Goal: Information Seeking & Learning: Compare options

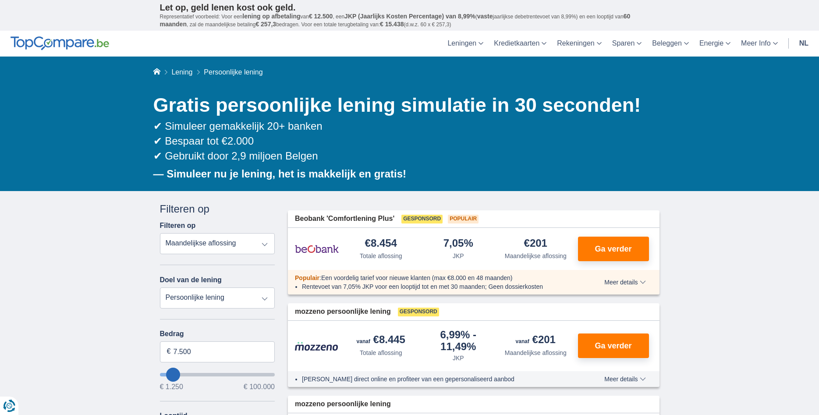
click at [160, 233] on select "Totale aflossing JKP Maandelijkse aflossing" at bounding box center [217, 243] width 115 height 21
click at [265, 243] on select "Totale aflossing JKP Maandelijkse aflossing" at bounding box center [217, 243] width 115 height 21
click at [160, 288] on select "Persoonlijke lening Auto Moto / fiets Mobilhome / caravan Renovatie Energie Sch…" at bounding box center [217, 298] width 115 height 21
click at [261, 303] on select "Persoonlijke lening Auto Moto / fiets Mobilhome / caravan Renovatie Energie Sch…" at bounding box center [217, 298] width 115 height 21
click at [194, 351] on input "7.500" at bounding box center [217, 352] width 115 height 21
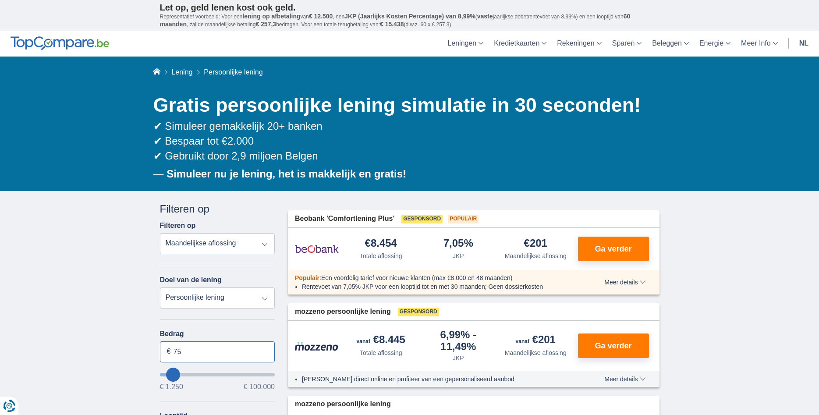
type input "7"
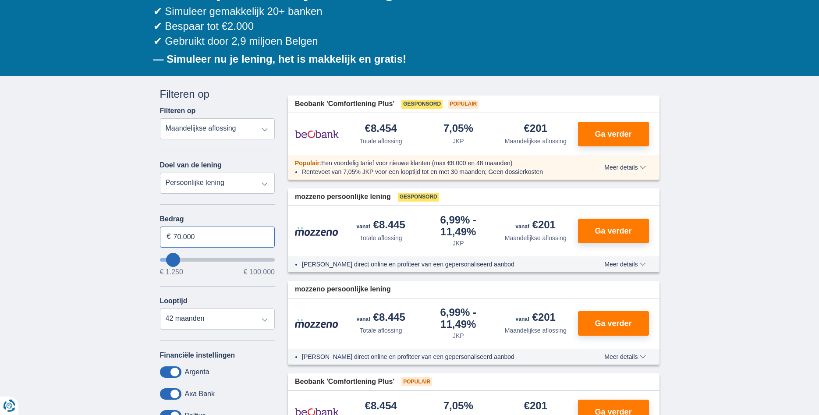
scroll to position [134, 0]
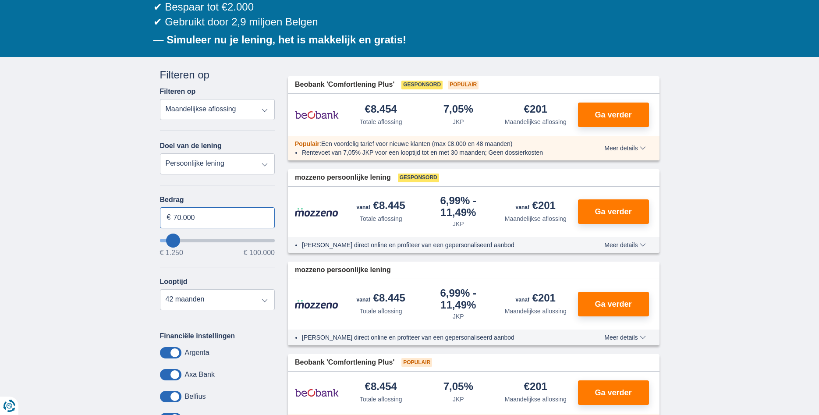
type input "70.000"
type input "70250"
click at [160, 289] on select "12 maanden 18 maanden 24 maanden 30 maanden 36 maanden 42 maanden 48 maanden 60…" at bounding box center [217, 299] width 115 height 21
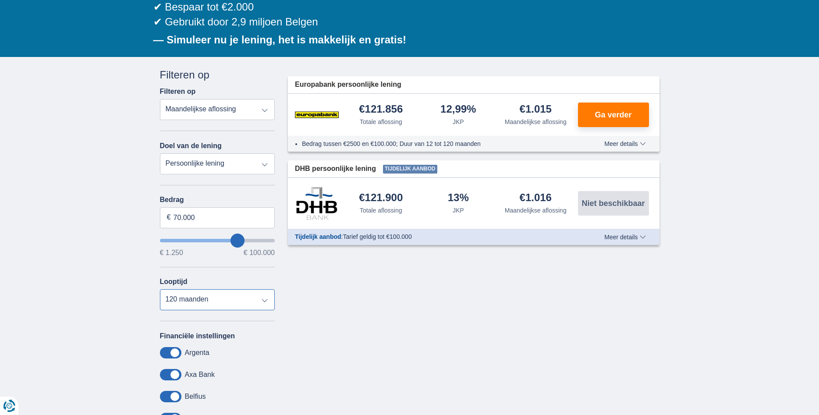
select select "60"
click option "60 maanden" at bounding box center [0, 0] width 0 height 0
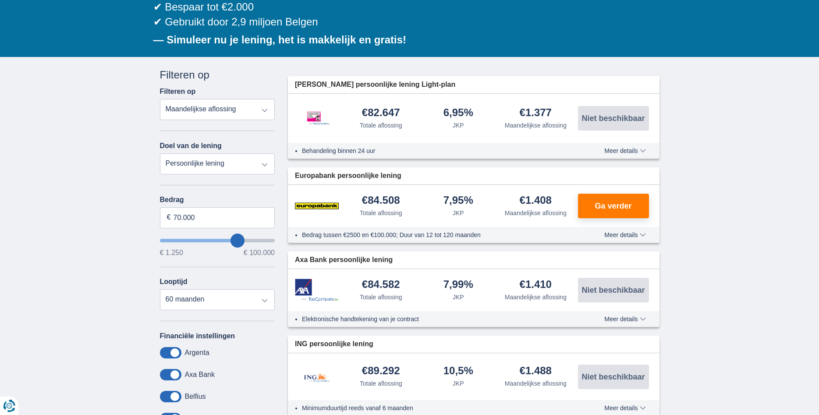
click at [160, 153] on select "Persoonlijke lening Auto Moto / fiets Mobilhome / caravan Renovatie Energie Sch…" at bounding box center [217, 163] width 115 height 21
click option "Persoonlijke lening" at bounding box center [0, 0] width 0 height 0
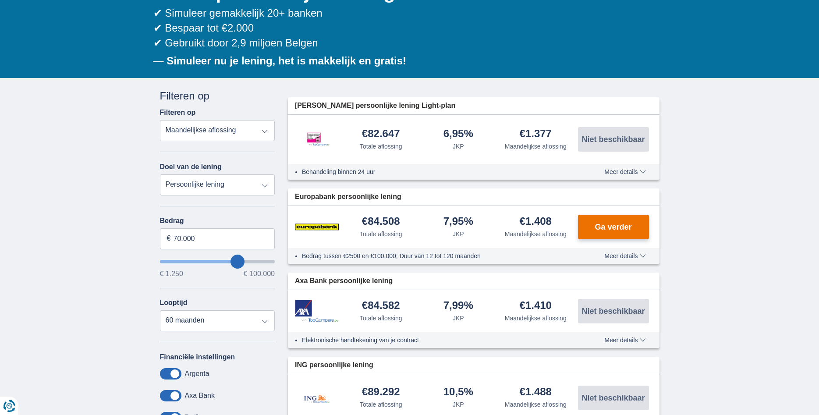
scroll to position [89, 0]
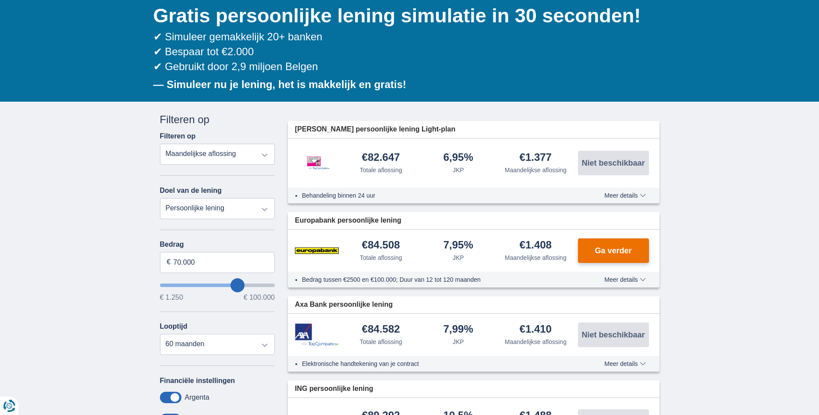
click at [606, 250] on span "Ga verder" at bounding box center [613, 251] width 37 height 8
click at [642, 280] on span "Meer details" at bounding box center [625, 280] width 41 height 6
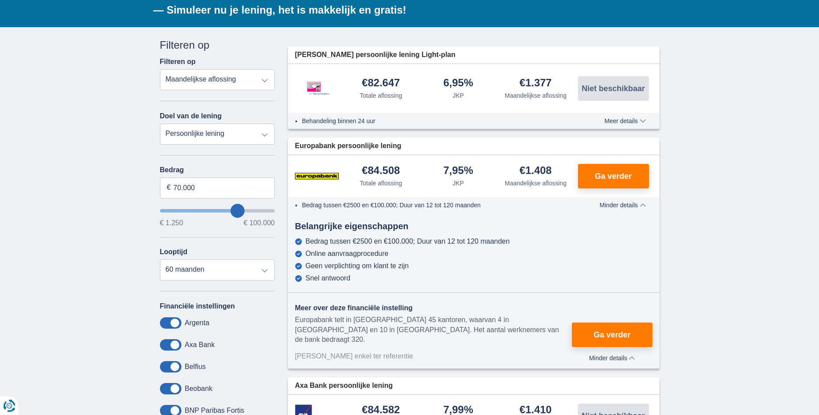
scroll to position [179, 0]
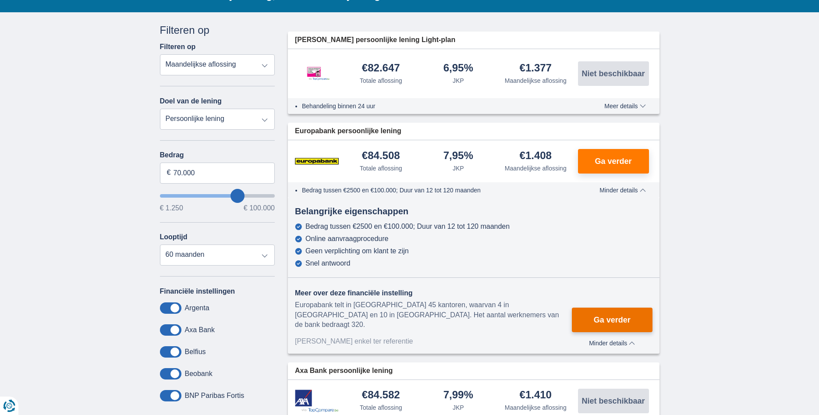
click at [620, 316] on span "Ga verder" at bounding box center [612, 320] width 37 height 8
